Goal: Task Accomplishment & Management: Complete application form

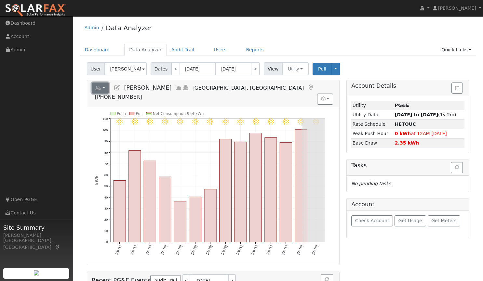
click at [99, 86] on icon "button" at bounding box center [98, 88] width 6 height 5
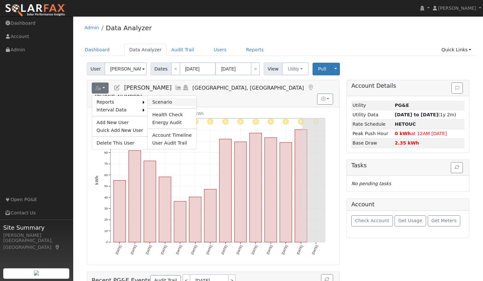
click at [155, 101] on link "Scenario" at bounding box center [172, 102] width 48 height 8
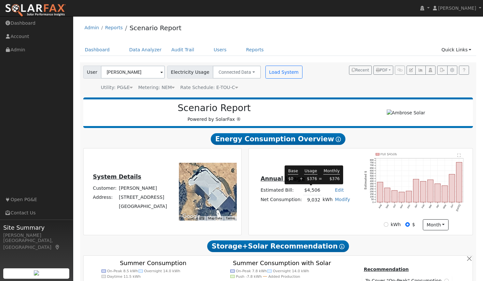
click at [314, 191] on td "$4,506" at bounding box center [312, 190] width 18 height 9
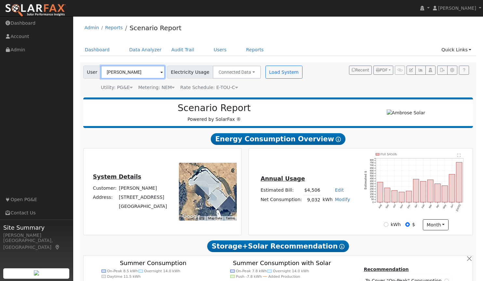
click at [137, 72] on input "[PERSON_NAME]" at bounding box center [133, 72] width 64 height 13
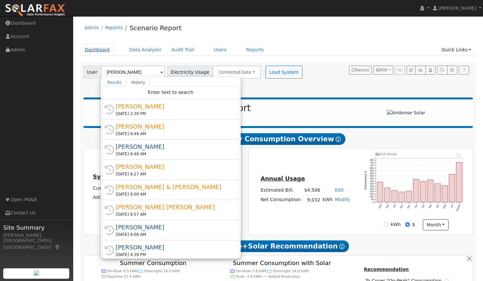
click at [99, 51] on link "Dashboard" at bounding box center [97, 50] width 35 height 12
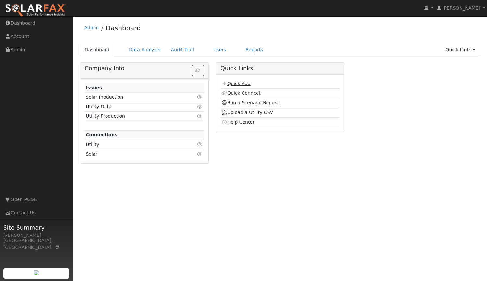
click at [243, 84] on link "Quick Add" at bounding box center [236, 83] width 29 height 5
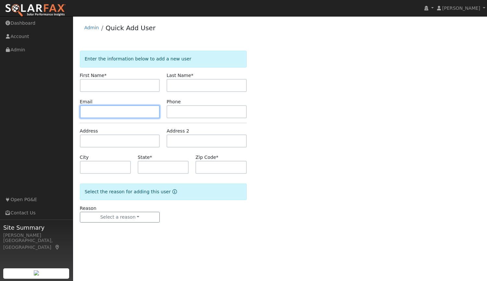
click at [105, 106] on input "text" at bounding box center [120, 111] width 80 height 13
type input "W"
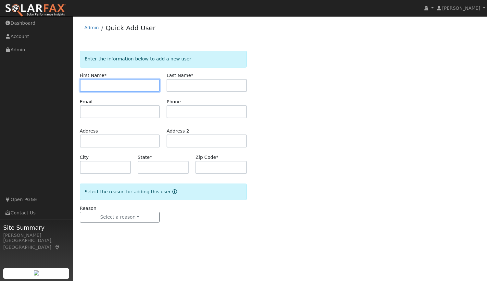
click at [113, 86] on input "text" at bounding box center [120, 85] width 80 height 13
type input "William"
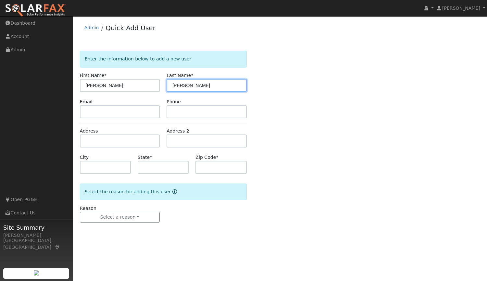
type input "Thompson"
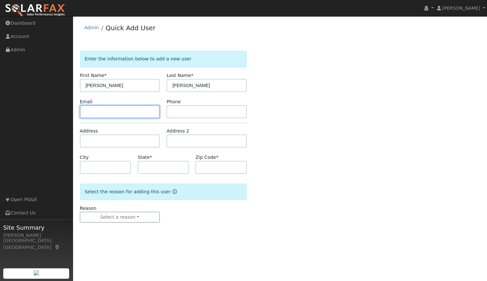
click at [100, 108] on input "text" at bounding box center [120, 111] width 80 height 13
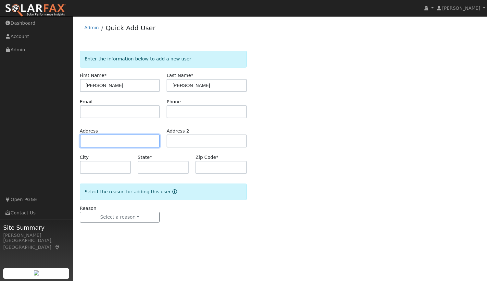
click at [123, 141] on input "text" at bounding box center [120, 141] width 80 height 13
type input "18773 Buck Mountain Road"
type input "Grass Valley"
type input "CA"
type input "95949"
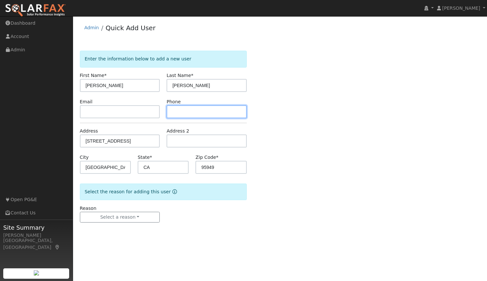
click at [187, 112] on input "text" at bounding box center [207, 111] width 80 height 13
click at [212, 111] on input "text" at bounding box center [207, 111] width 80 height 13
paste input "(530) 205-8469"
type input "(530) 205-8469"
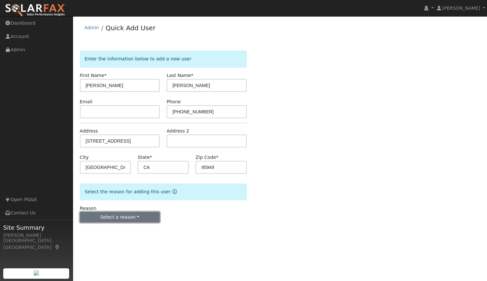
click at [131, 220] on button "Select a reason" at bounding box center [120, 217] width 80 height 11
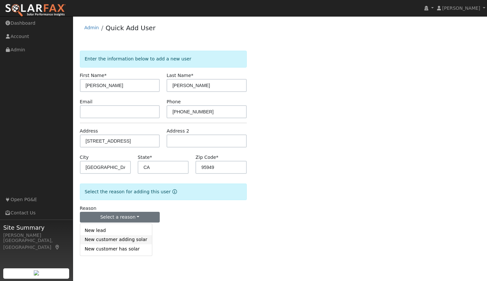
click at [120, 240] on link "New customer adding solar" at bounding box center [116, 239] width 72 height 9
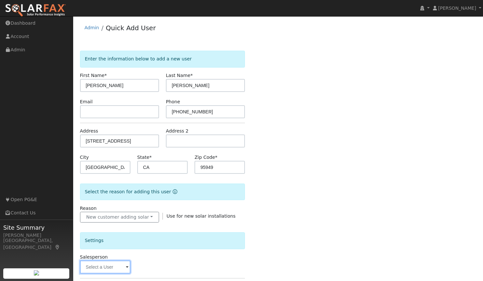
click at [108, 267] on input "text" at bounding box center [105, 267] width 50 height 13
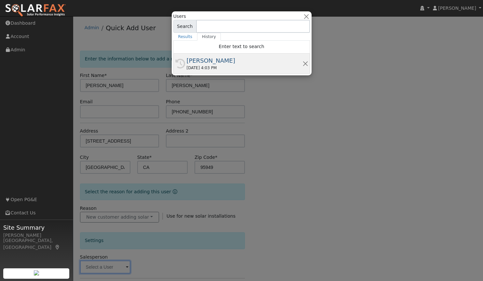
click at [209, 57] on div "[PERSON_NAME]" at bounding box center [245, 60] width 116 height 9
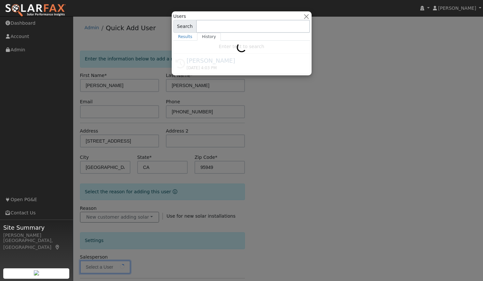
type input "[PERSON_NAME]"
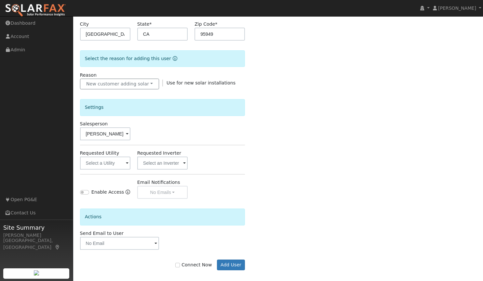
scroll to position [139, 0]
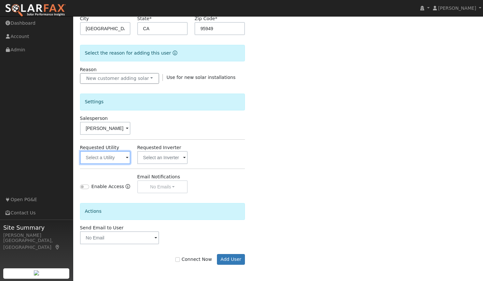
click at [123, 157] on input "text" at bounding box center [105, 157] width 50 height 13
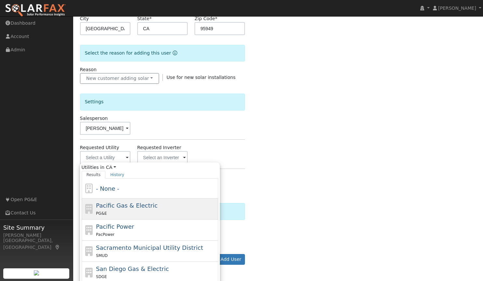
click at [109, 207] on span "Pacific Gas & Electric" at bounding box center [126, 205] width 61 height 7
type input "Pacific Gas & Electric"
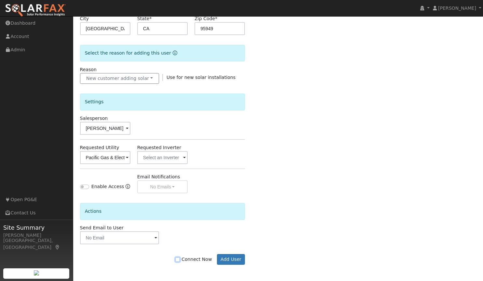
click at [180, 260] on input "Connect Now" at bounding box center [177, 259] width 5 height 5
checkbox input "true"
click at [233, 259] on button "Add User" at bounding box center [231, 259] width 28 height 11
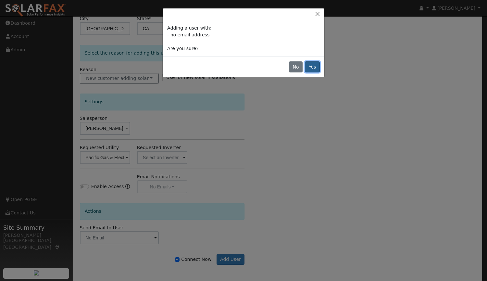
click at [314, 66] on button "Yes" at bounding box center [312, 66] width 15 height 11
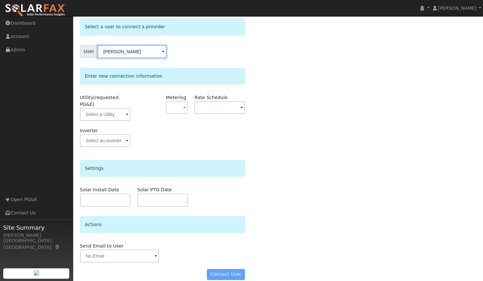
scroll to position [32, 0]
click at [99, 109] on input "text" at bounding box center [105, 114] width 50 height 13
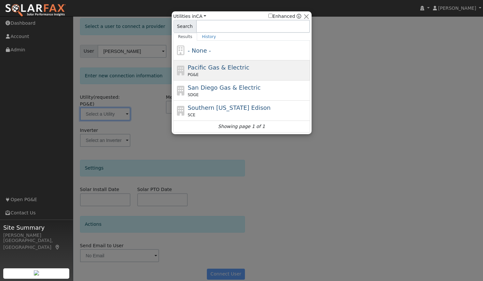
click at [228, 69] on span "Pacific Gas & Electric" at bounding box center [218, 67] width 61 height 7
type input "PG&E"
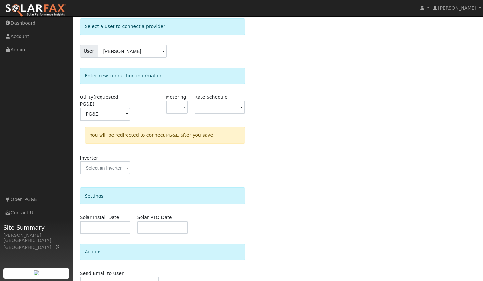
scroll to position [62, 0]
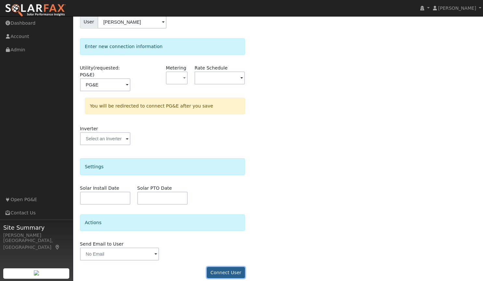
click at [228, 267] on button "Connect User" at bounding box center [226, 272] width 38 height 11
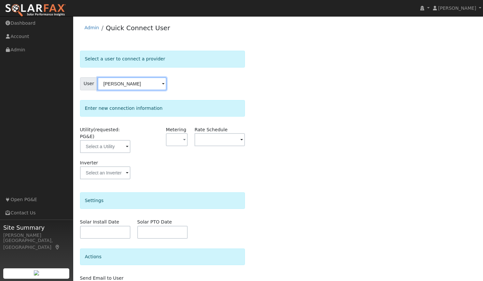
scroll to position [34, 0]
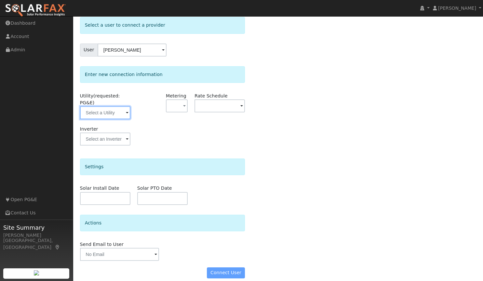
click at [105, 106] on input "text" at bounding box center [105, 112] width 50 height 13
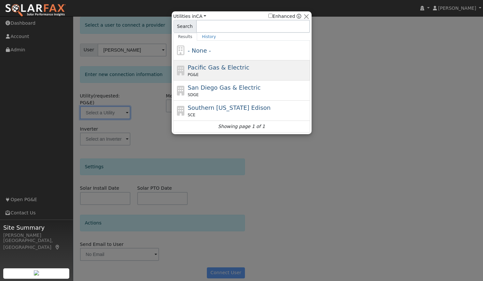
click at [219, 68] on span "Pacific Gas & Electric" at bounding box center [218, 67] width 61 height 7
type input "PG&E"
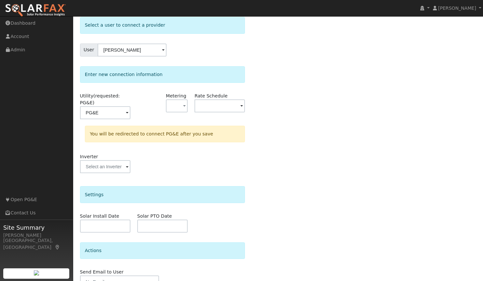
scroll to position [62, 0]
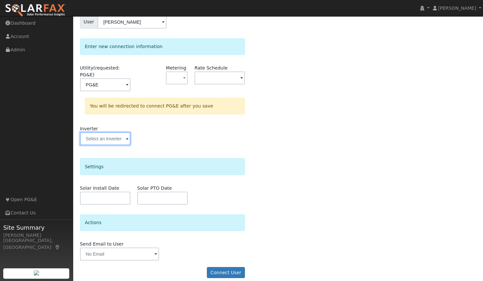
click at [110, 91] on input "text" at bounding box center [105, 84] width 50 height 13
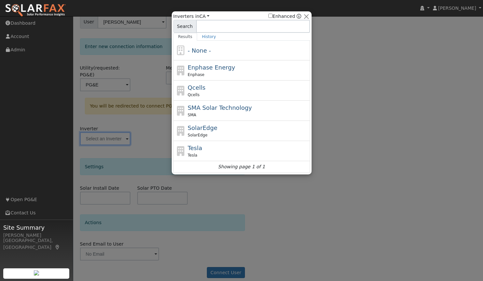
click at [253, 214] on div at bounding box center [241, 140] width 483 height 281
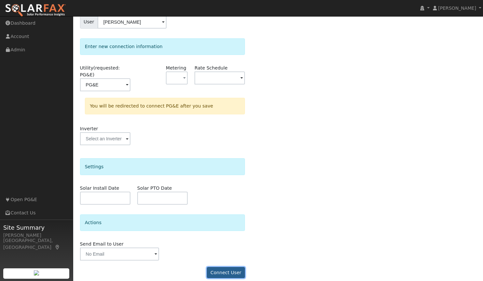
click at [227, 267] on button "Connect User" at bounding box center [226, 272] width 38 height 11
